Goal: Information Seeking & Learning: Learn about a topic

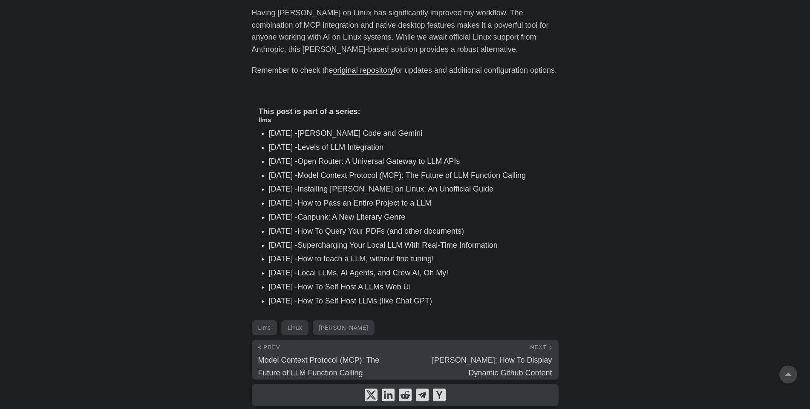
scroll to position [1224, 0]
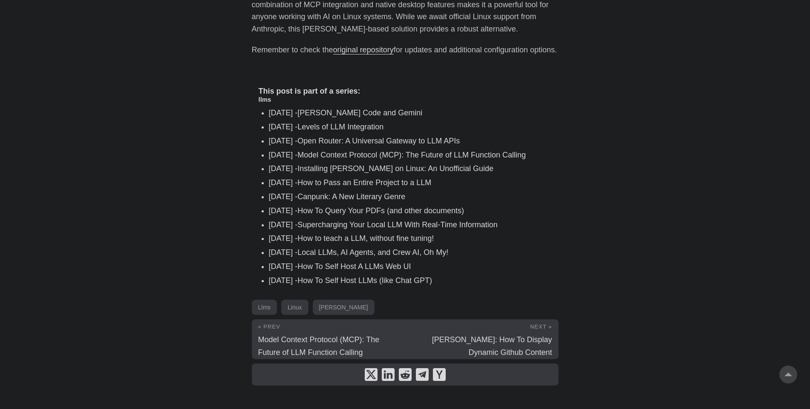
click at [412, 248] on link "Local LLMs, AI Agents, and Crew AI, Oh My!" at bounding box center [372, 252] width 151 height 9
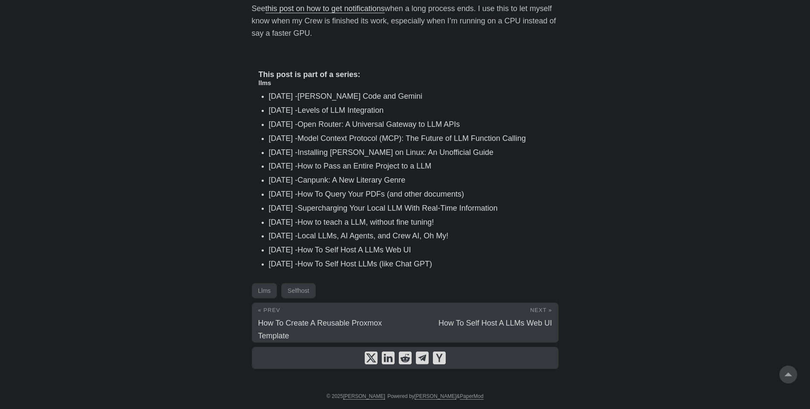
scroll to position [2766, 0]
click at [511, 326] on span "How To Self Host A LLMs Web UI" at bounding box center [494, 323] width 113 height 9
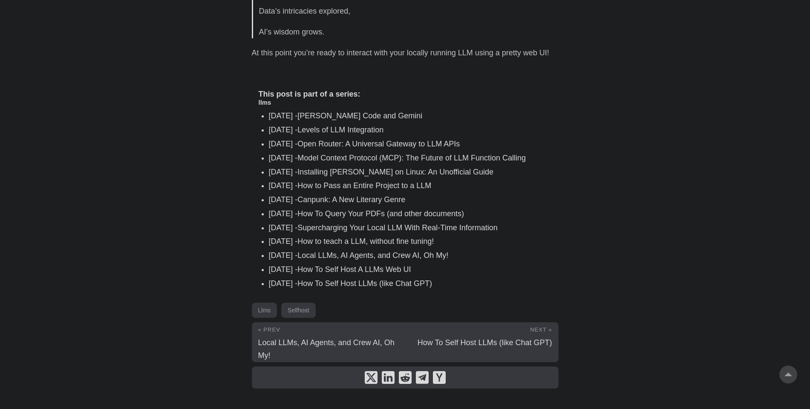
scroll to position [1298, 0]
